Goal: Task Accomplishment & Management: Complete application form

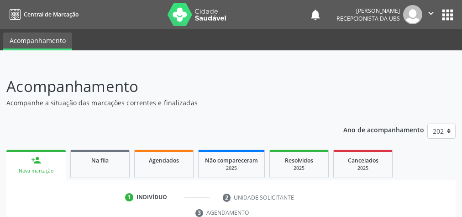
scroll to position [172, 0]
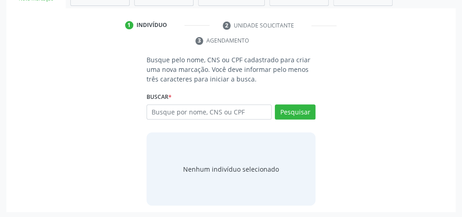
click at [229, 107] on input "text" at bounding box center [209, 112] width 125 height 16
type input "125 7708405"
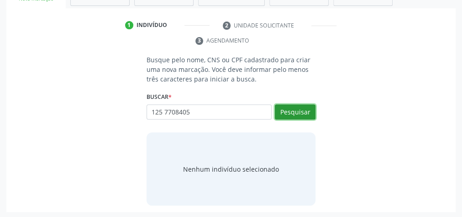
click at [303, 111] on button "Pesquisar" at bounding box center [295, 112] width 41 height 16
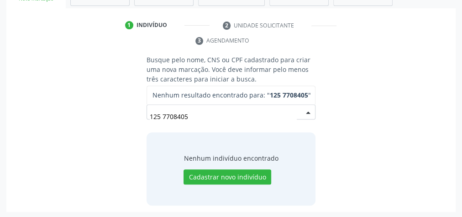
click at [208, 118] on input "125 7708405" at bounding box center [223, 116] width 147 height 18
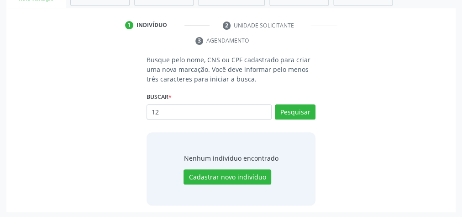
type input "1"
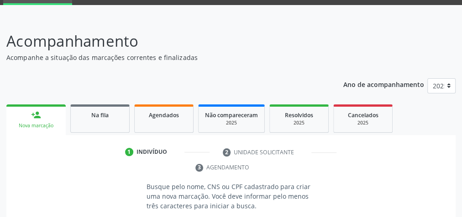
scroll to position [26, 0]
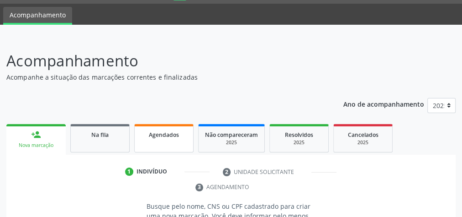
click at [164, 134] on span "Agendados" at bounding box center [164, 135] width 30 height 8
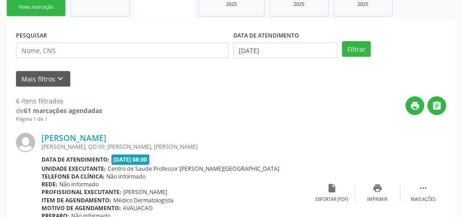
scroll to position [172, 0]
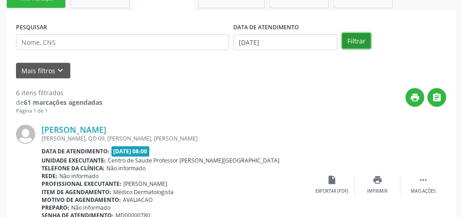
drag, startPoint x: 368, startPoint y: 37, endPoint x: 368, endPoint y: 44, distance: 7.3
click at [368, 44] on button "Filtrar" at bounding box center [356, 41] width 29 height 16
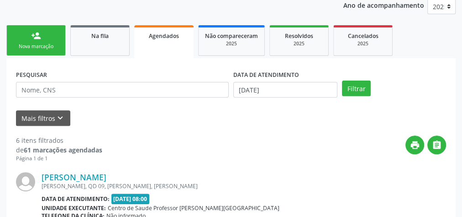
scroll to position [80, 0]
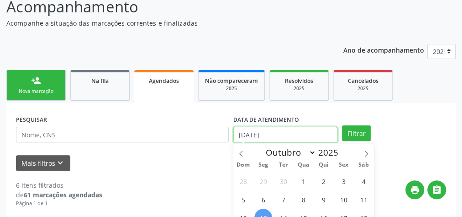
click at [244, 131] on input "[DATE]" at bounding box center [286, 135] width 104 height 16
click at [303, 180] on span "1" at bounding box center [304, 181] width 18 height 18
type input "01/10/2025"
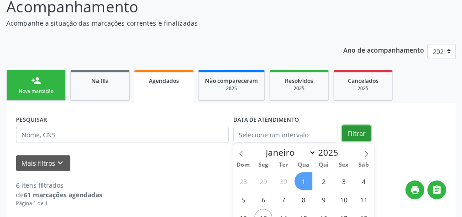
click at [358, 131] on button "Filtrar" at bounding box center [356, 133] width 29 height 16
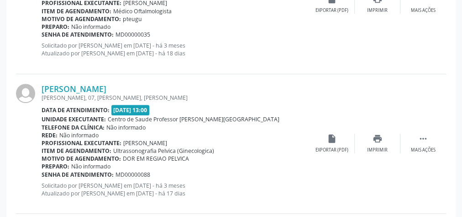
scroll to position [2192, 0]
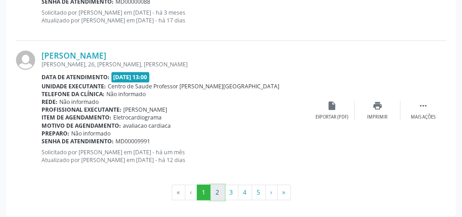
click at [216, 192] on button "2" at bounding box center [218, 192] width 14 height 16
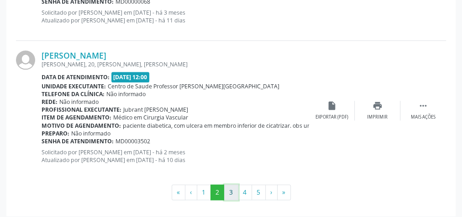
click at [234, 184] on button "3" at bounding box center [231, 192] width 14 height 16
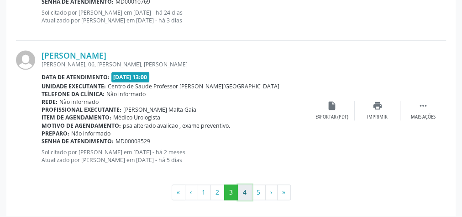
click at [249, 185] on button "4" at bounding box center [245, 192] width 14 height 16
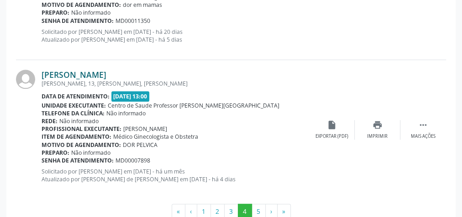
click at [77, 72] on link "[PERSON_NAME]" at bounding box center [74, 74] width 65 height 10
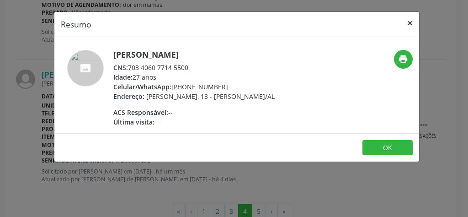
click at [413, 20] on button "×" at bounding box center [410, 23] width 18 height 22
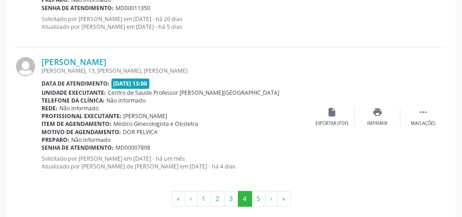
scroll to position [2211, 0]
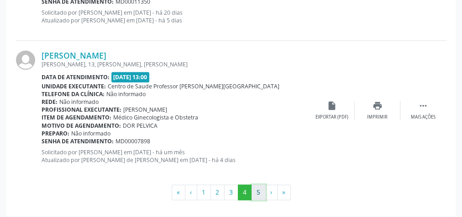
click at [258, 189] on button "5" at bounding box center [259, 192] width 14 height 16
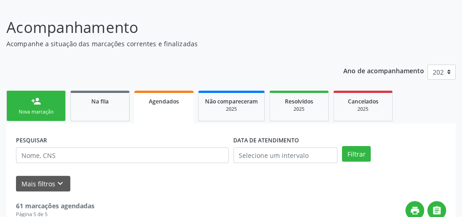
scroll to position [0, 0]
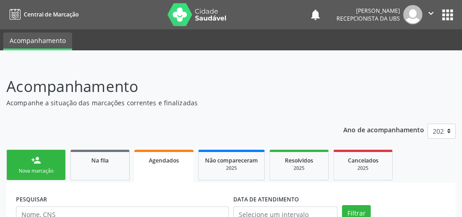
click at [48, 160] on link "person_add Nova marcação" at bounding box center [35, 164] width 59 height 31
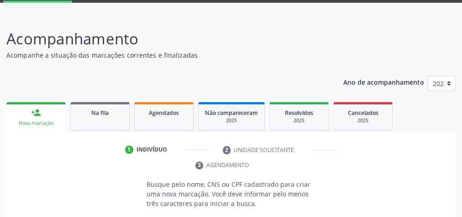
scroll to position [110, 0]
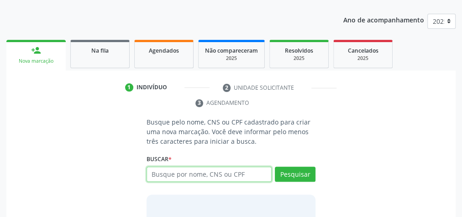
click at [228, 174] on input "text" at bounding box center [209, 174] width 125 height 16
type input "0697458413"
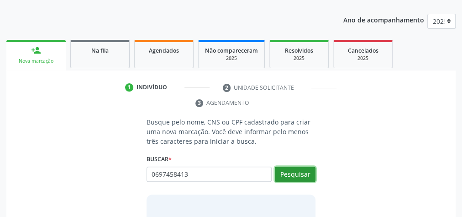
click at [298, 168] on button "Pesquisar" at bounding box center [295, 174] width 41 height 16
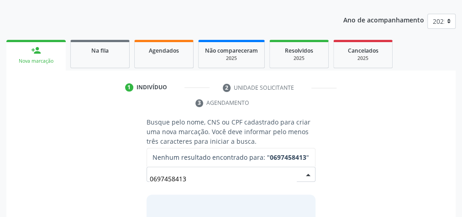
click at [216, 154] on span "Nenhum resultado encontrado para: " 0697458413 "" at bounding box center [231, 157] width 157 height 9
click at [205, 155] on span "Nenhum resultado encontrado para: " 0697458413 "" at bounding box center [231, 157] width 157 height 9
